Goal: Browse casually

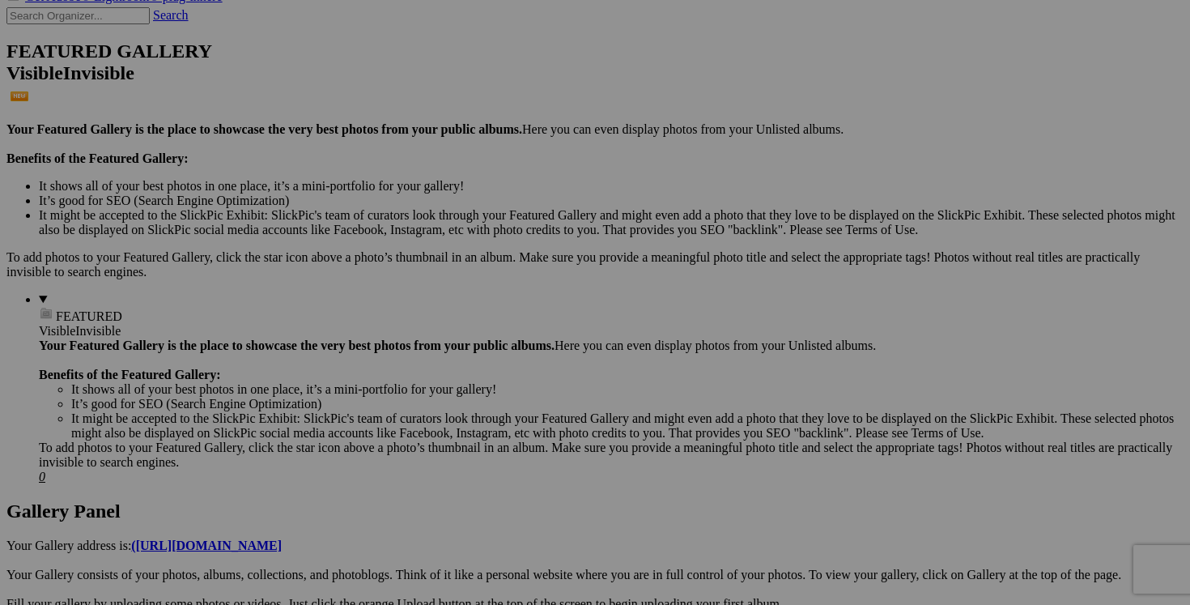
scroll to position [373, 0]
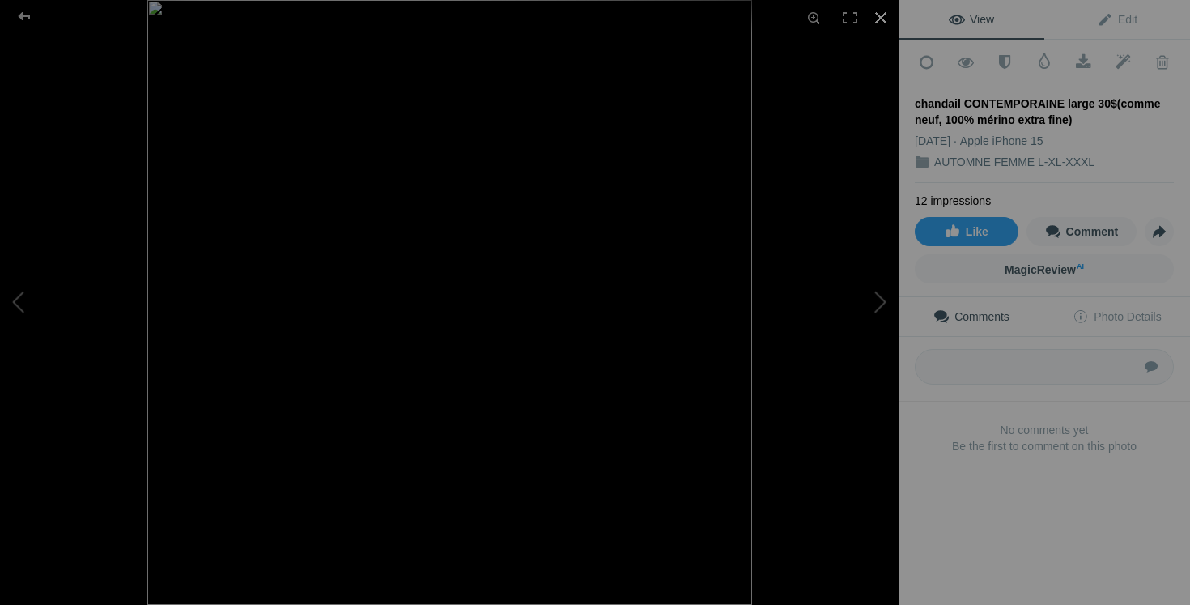
click at [880, 22] on div at bounding box center [881, 18] width 36 height 36
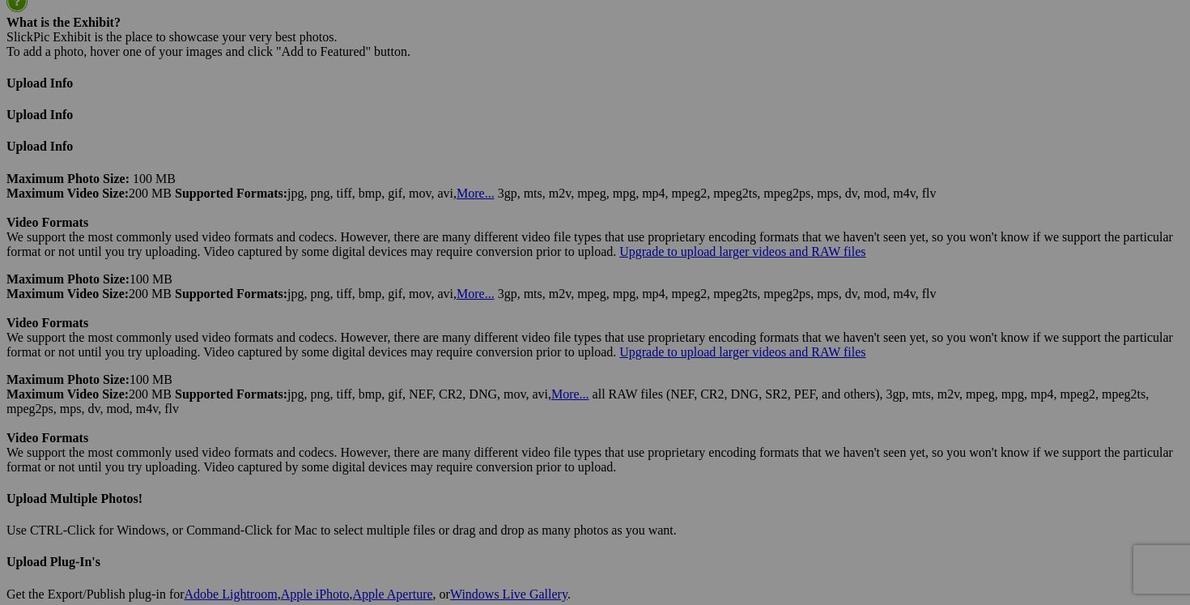
scroll to position [4236, 0]
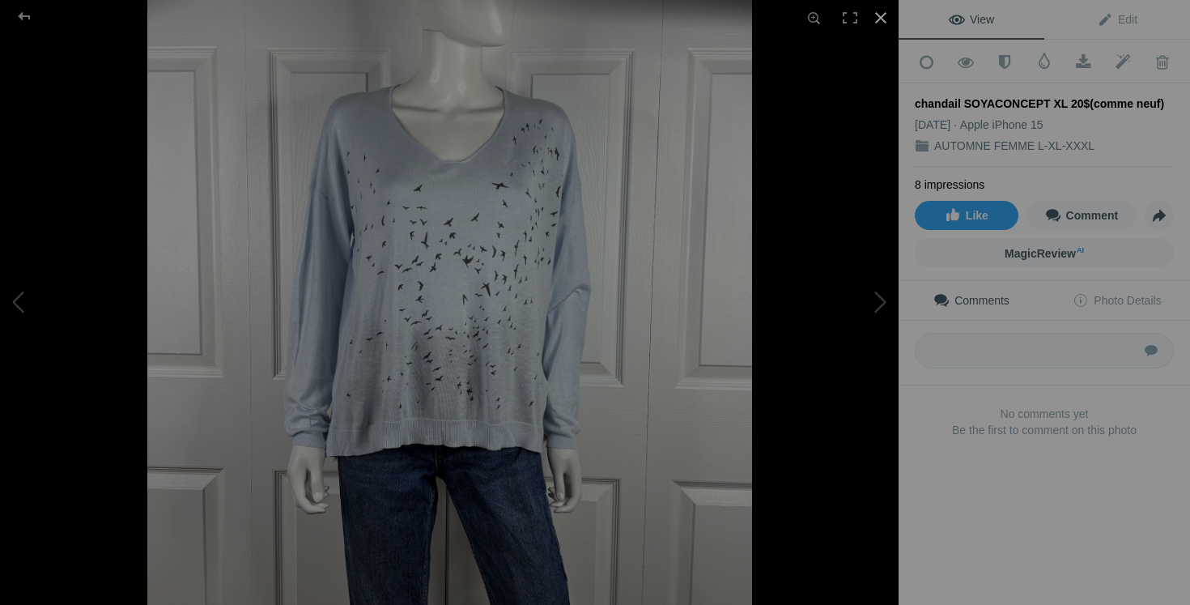
click at [876, 13] on div at bounding box center [881, 18] width 36 height 36
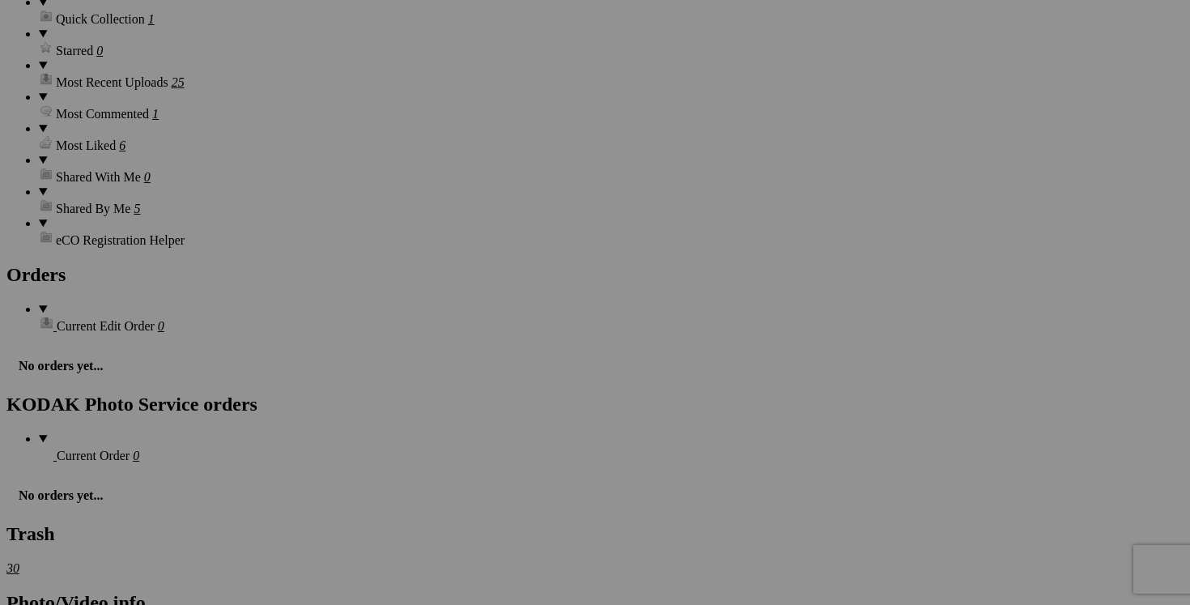
scroll to position [2295, 0]
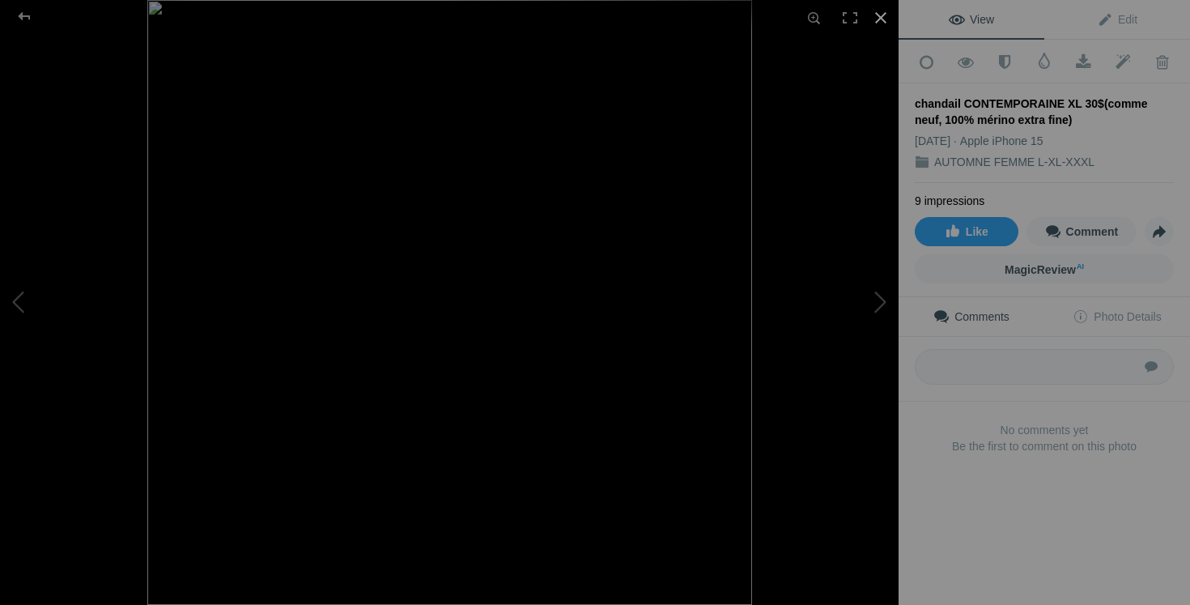
click at [877, 15] on div at bounding box center [881, 18] width 36 height 36
